Goal: Navigation & Orientation: Find specific page/section

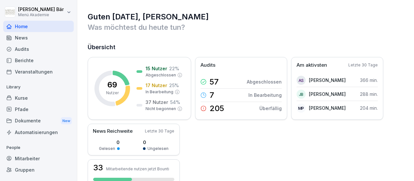
click at [40, 62] on div "Berichte" at bounding box center [38, 60] width 70 height 11
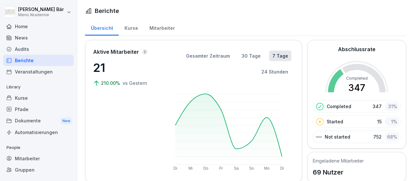
click at [150, 28] on div "Mitarbeiter" at bounding box center [161, 27] width 37 height 16
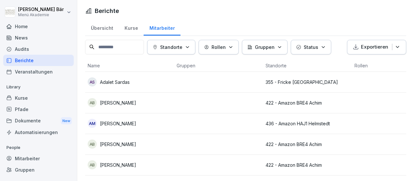
click at [172, 52] on button "Standorte" at bounding box center [171, 47] width 48 height 15
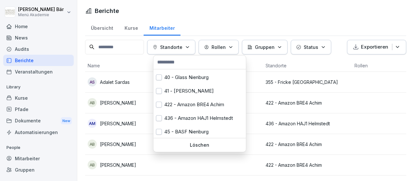
scroll to position [39, 0]
click at [199, 122] on div "436 - Amazon HAJ1 Helmstedt" at bounding box center [199, 119] width 92 height 14
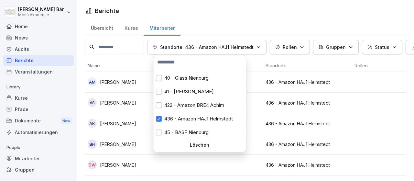
click at [354, 110] on html "[PERSON_NAME] Menü Akademie Home News Audits Berichte Veranstaltungen Library K…" at bounding box center [207, 90] width 414 height 181
